Goal: Task Accomplishment & Management: Manage account settings

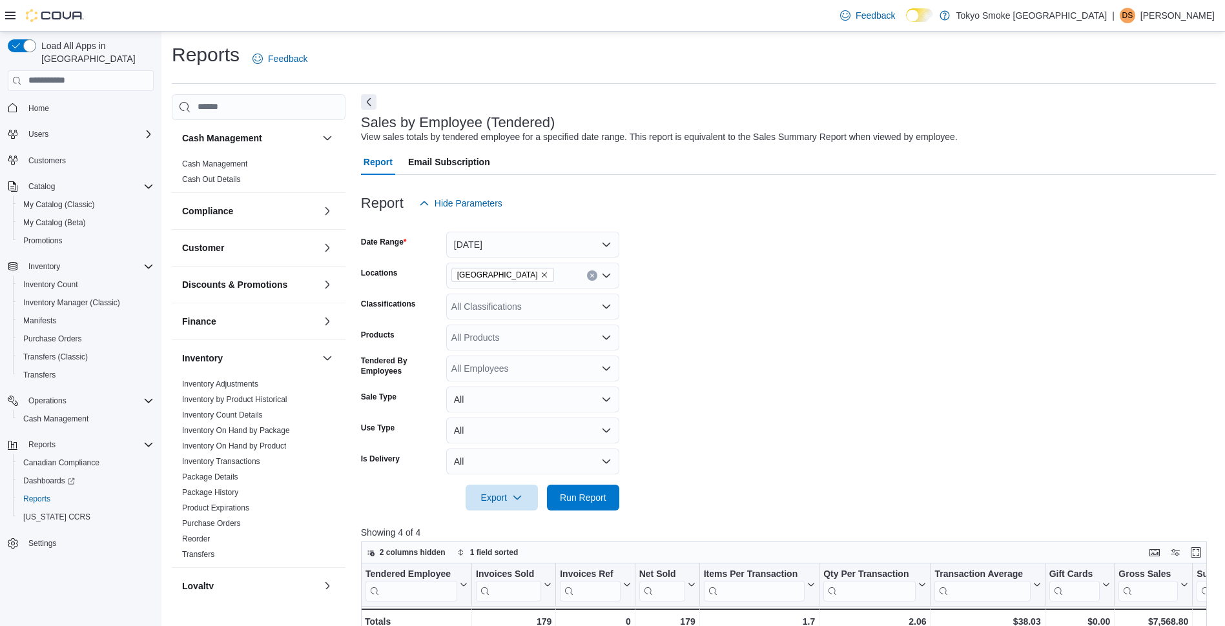
scroll to position [194, 0]
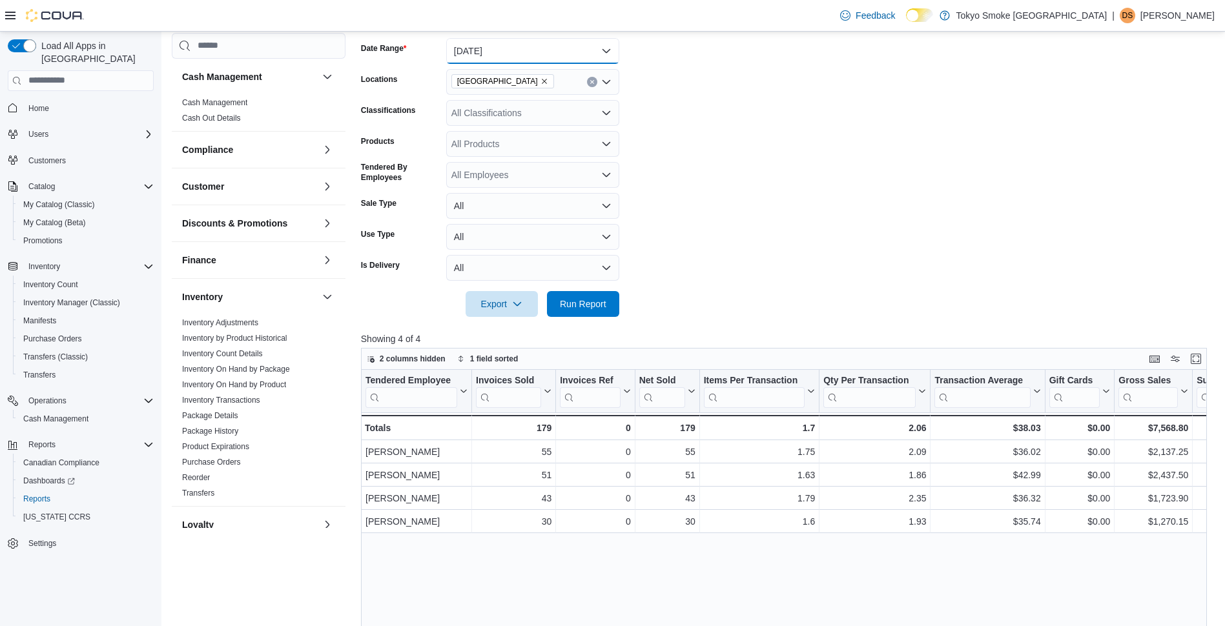
click at [562, 47] on button "[DATE]" at bounding box center [532, 51] width 173 height 26
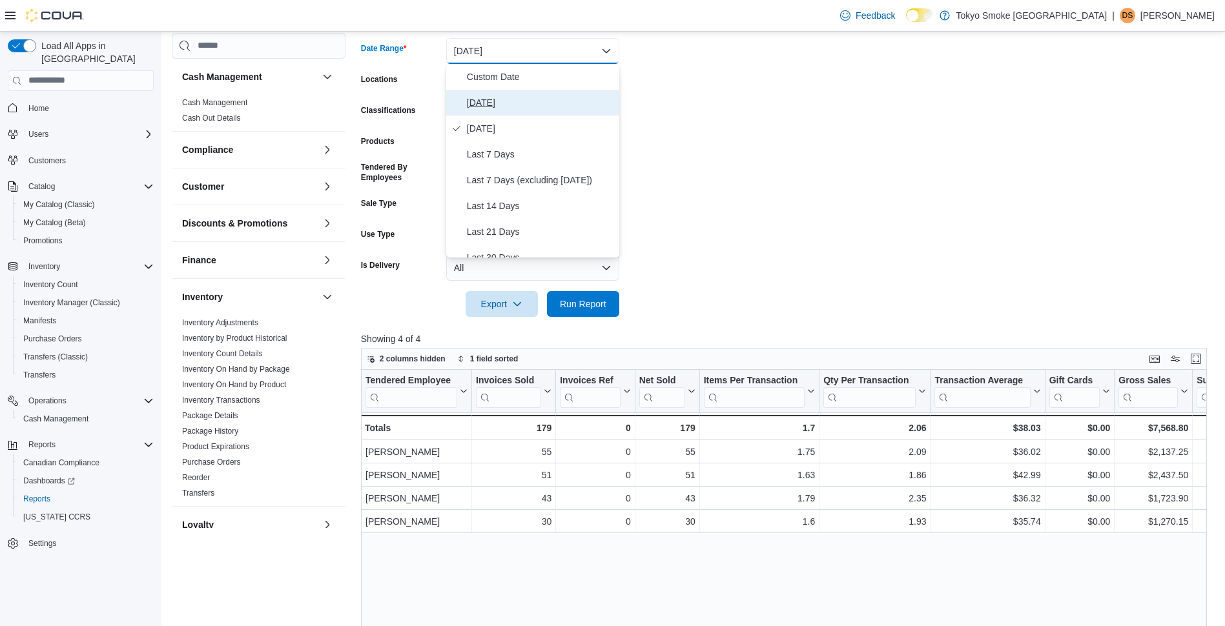
click at [498, 105] on span "[DATE]" at bounding box center [540, 102] width 147 height 15
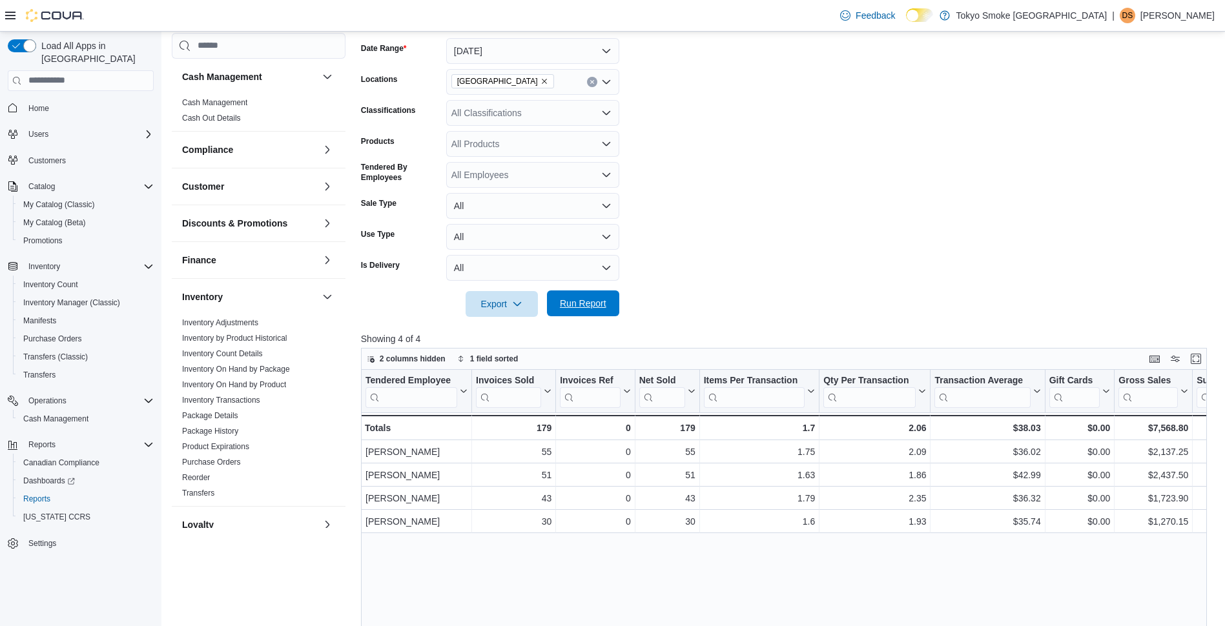
click at [586, 303] on span "Run Report" at bounding box center [583, 303] width 46 height 13
click at [1196, 12] on p "[PERSON_NAME]" at bounding box center [1177, 15] width 74 height 15
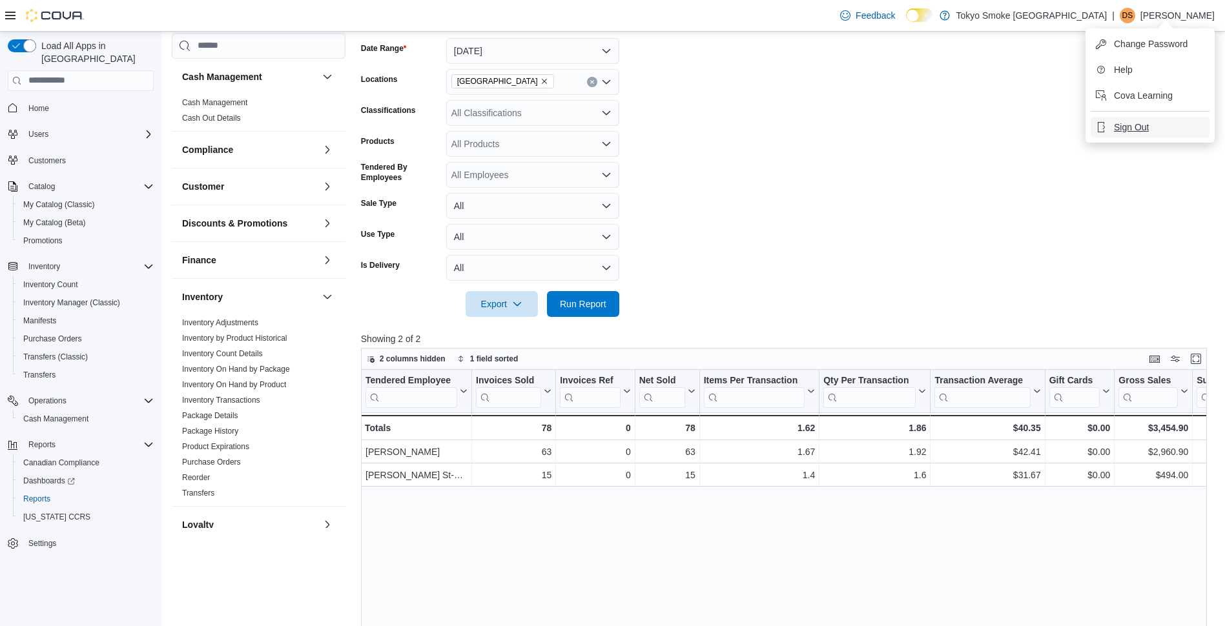
click at [1145, 123] on span "Sign Out" at bounding box center [1131, 127] width 35 height 13
